Goal: Transaction & Acquisition: Subscribe to service/newsletter

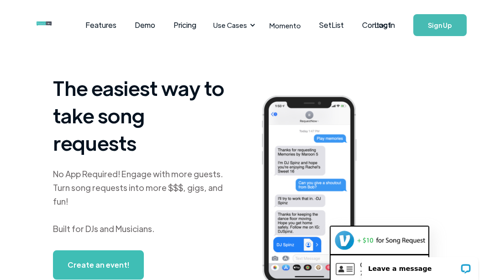
click at [109, 250] on link "Create an event!" at bounding box center [98, 264] width 91 height 29
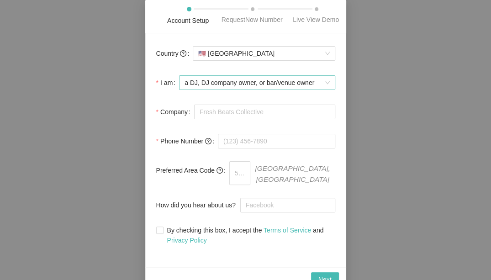
click at [315, 87] on span "a DJ, DJ company owner, or bar/venue owner" at bounding box center [257, 83] width 145 height 14
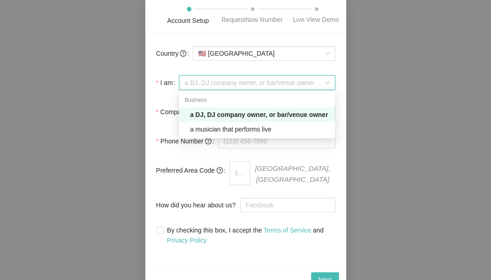
click at [312, 119] on div "a DJ, DJ company owner, or bar/venue owner" at bounding box center [259, 115] width 139 height 10
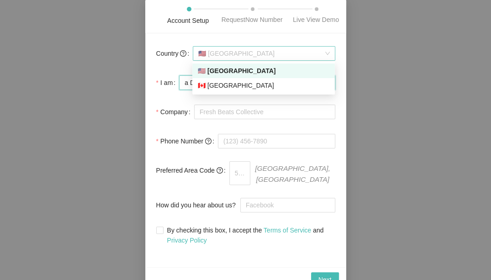
click at [255, 59] on span "🇺🇸 [GEOGRAPHIC_DATA]" at bounding box center [263, 54] width 131 height 14
